Goal: Task Accomplishment & Management: Use online tool/utility

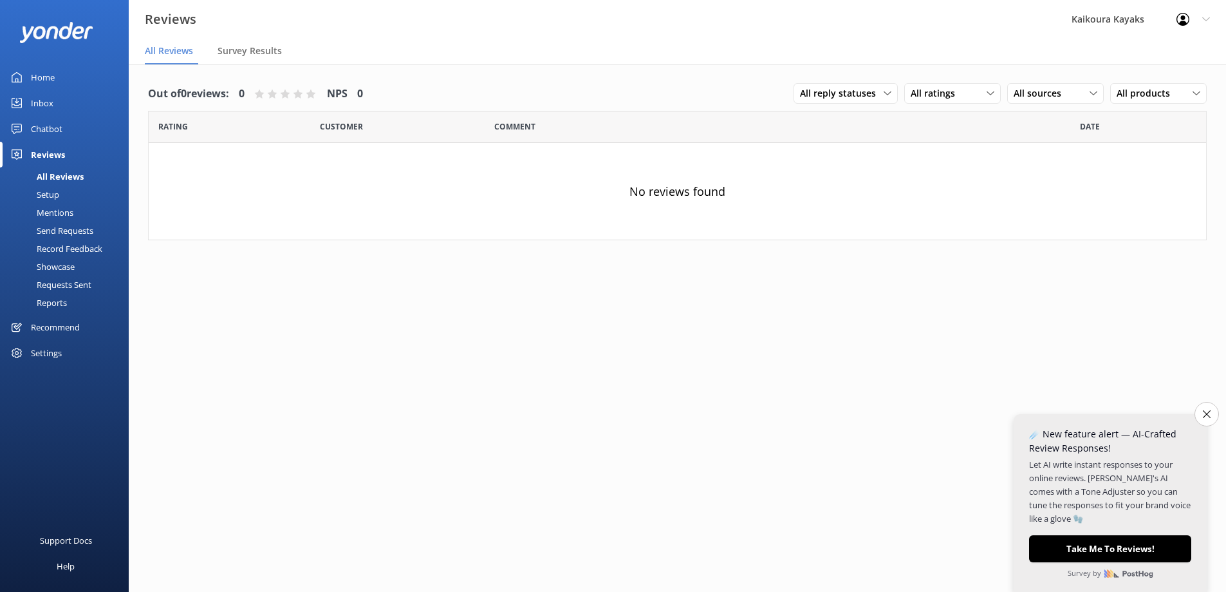
click at [46, 192] on div "Setup" at bounding box center [33, 194] width 51 height 18
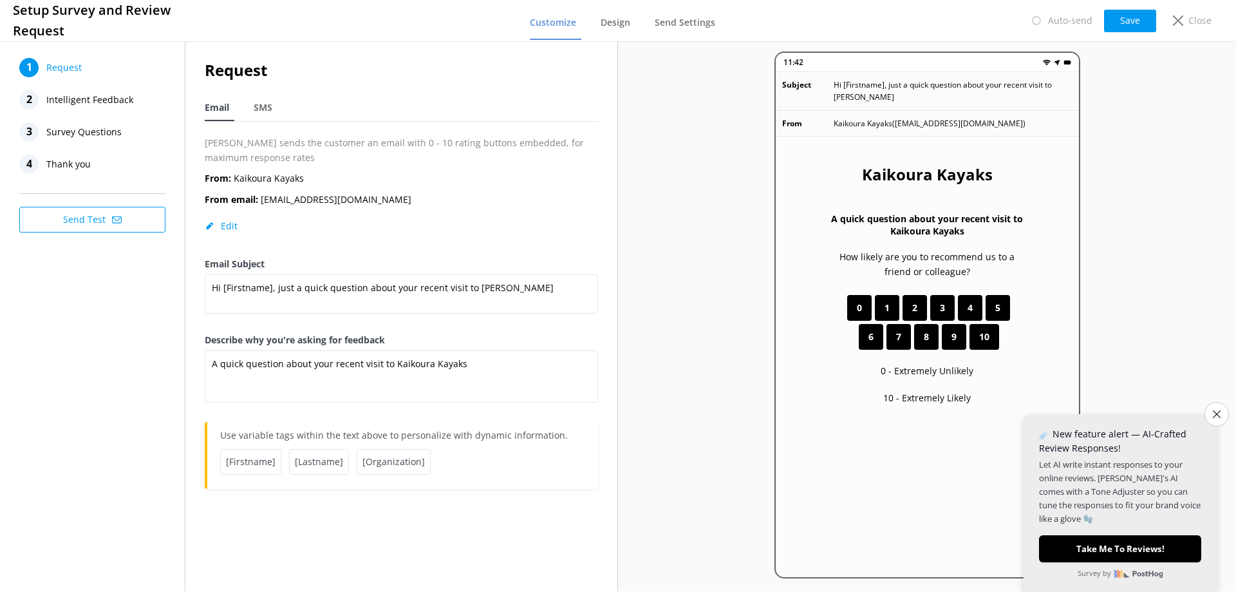
click at [85, 130] on span "Survey Questions" at bounding box center [83, 131] width 75 height 19
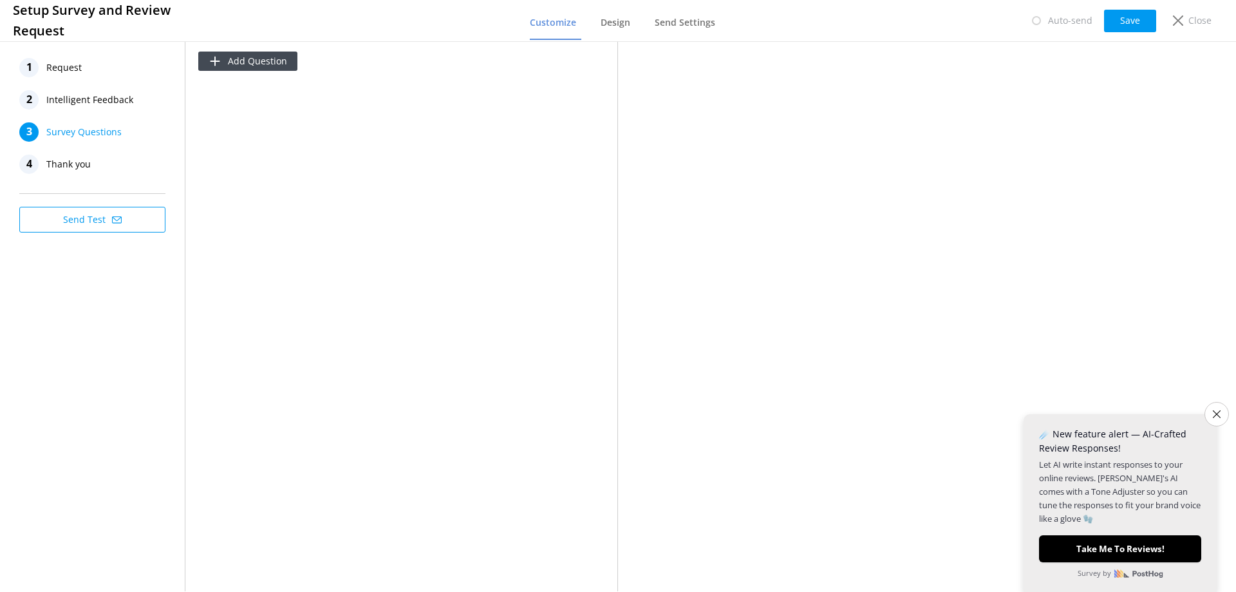
click at [89, 95] on span "Intelligent Feedback" at bounding box center [89, 99] width 87 height 19
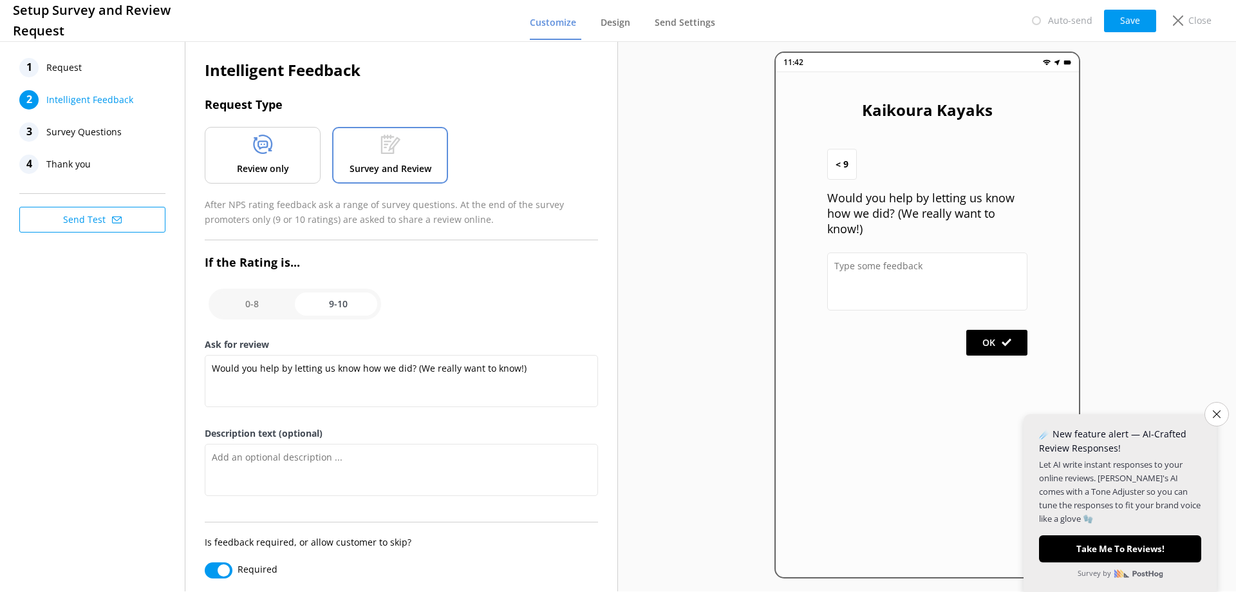
click at [78, 70] on span "Request" at bounding box center [63, 67] width 35 height 19
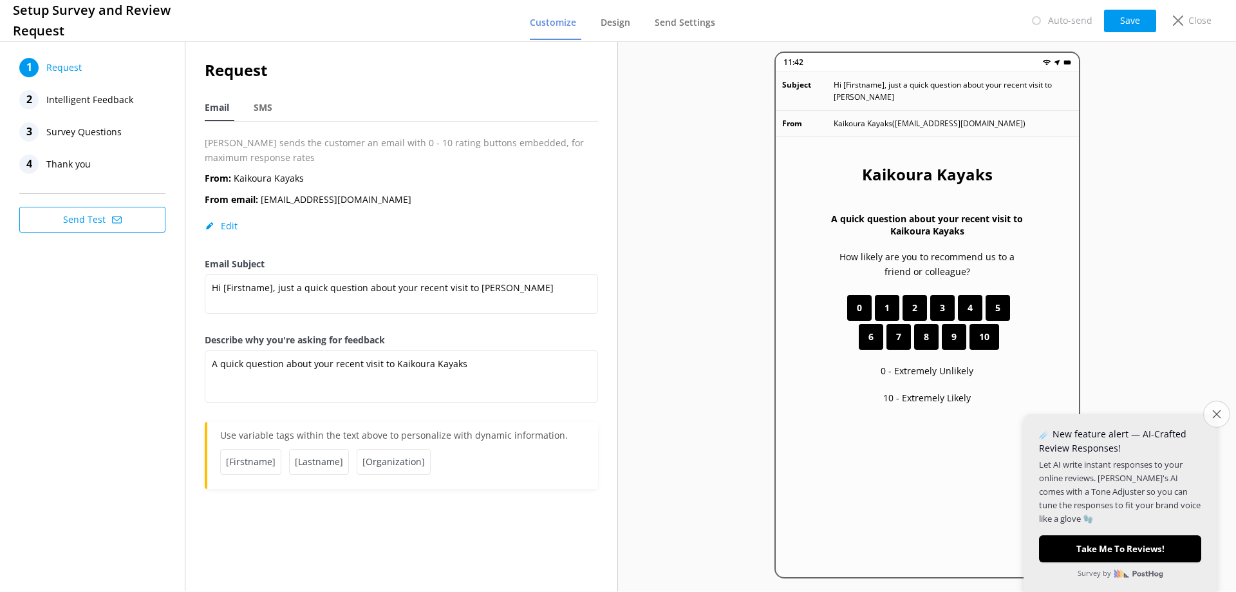
click at [1215, 417] on icon "Close survey" at bounding box center [1216, 413] width 8 height 8
